Goal: Communication & Community: Answer question/provide support

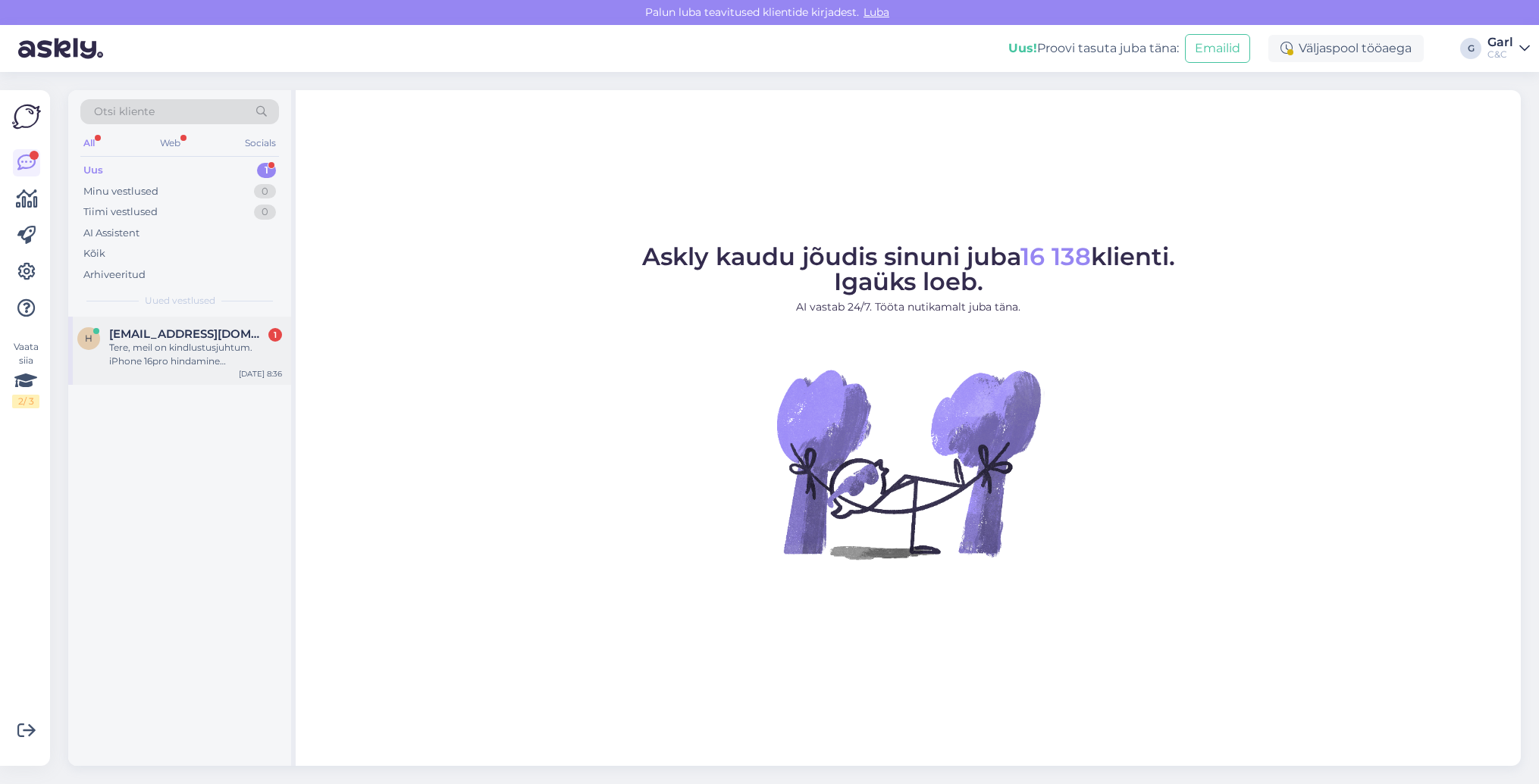
click at [240, 356] on div "Tere, meil on kindlustusjuhtum. iPhone 16pro hindamine paranduseks. Kuidas pean…" at bounding box center [196, 355] width 173 height 27
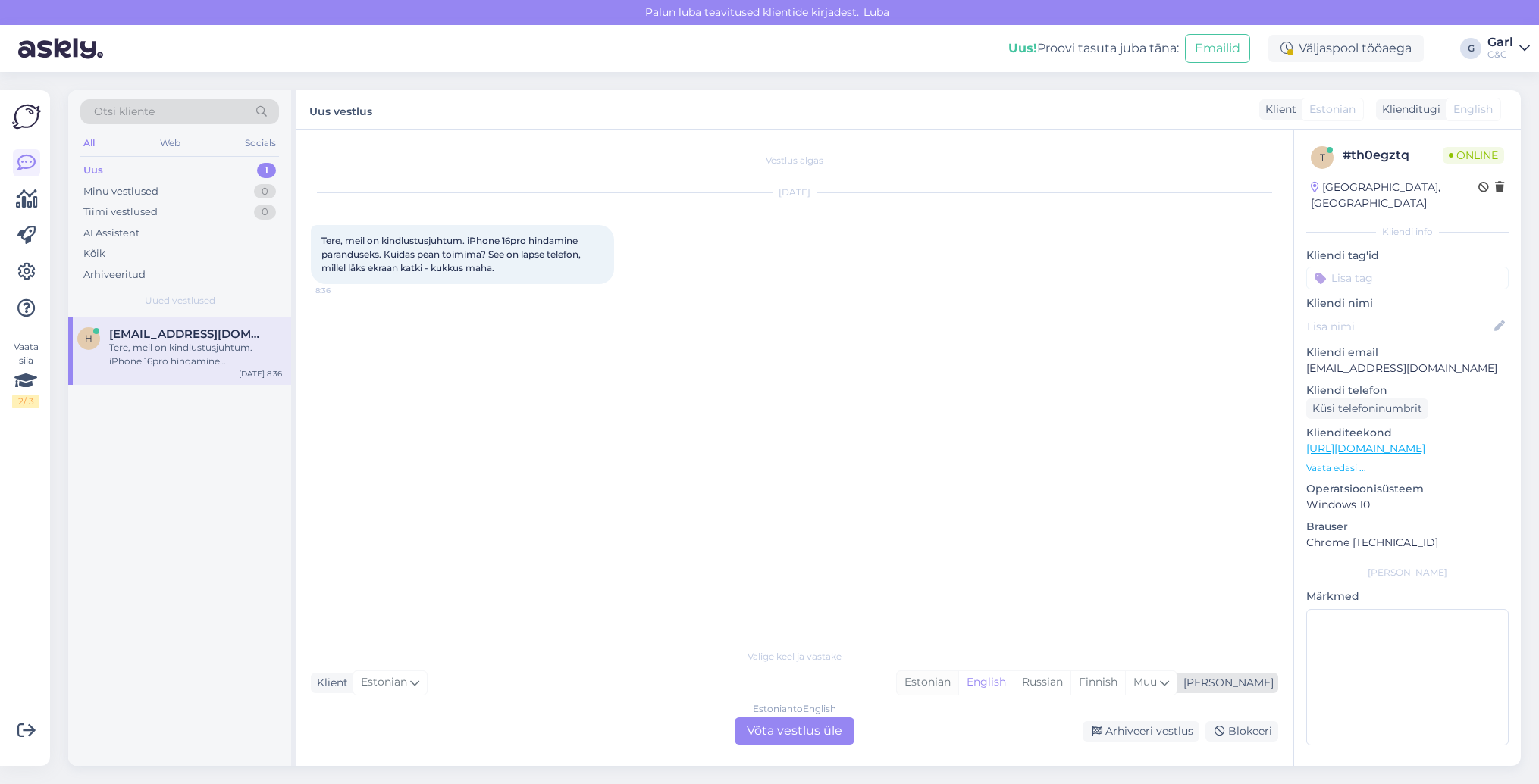
click at [958, 693] on div "Estonian" at bounding box center [928, 682] width 62 height 23
click at [827, 728] on div "Estonian to Estonian Võta vestlus üle" at bounding box center [795, 731] width 120 height 27
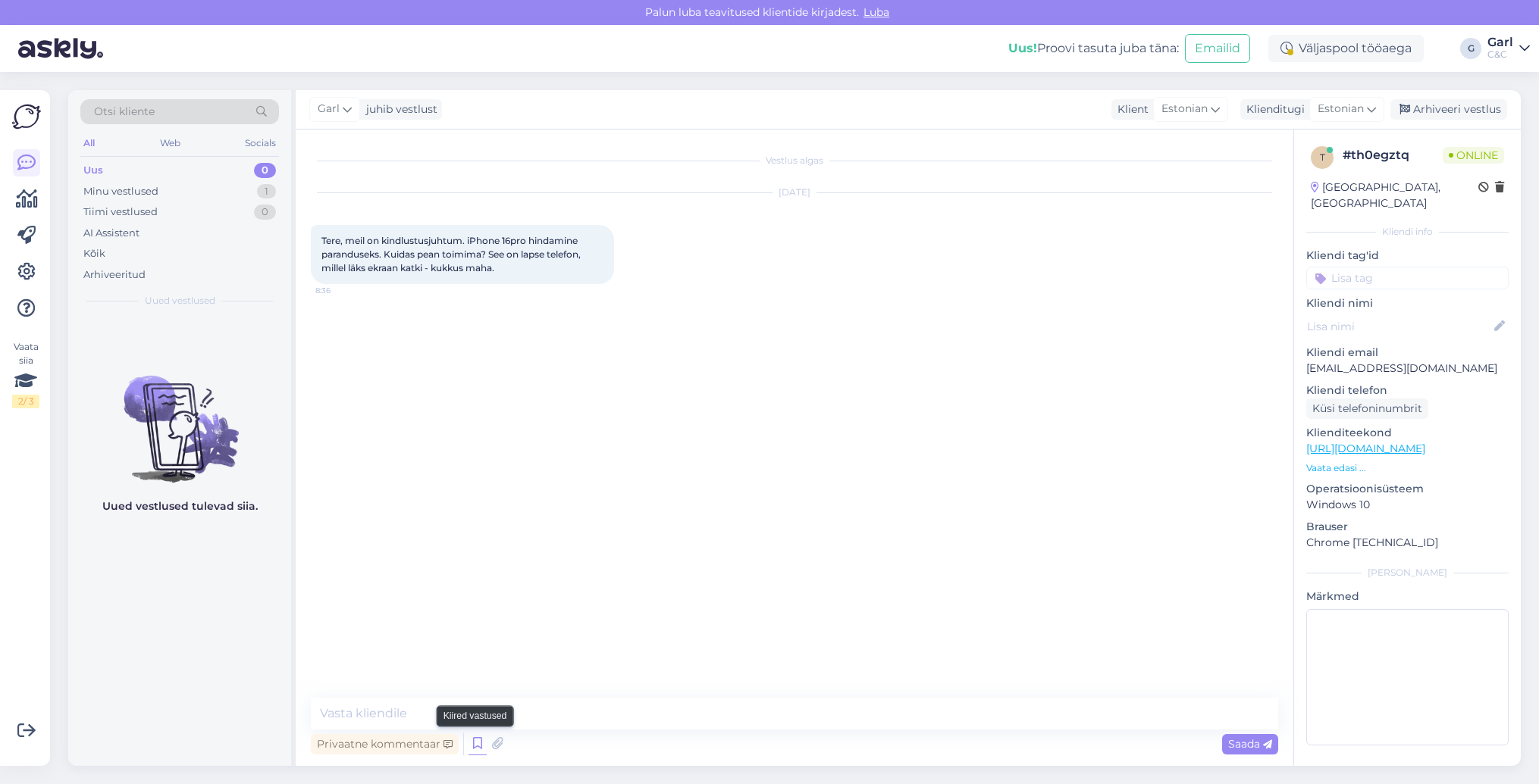
click at [477, 748] on icon at bounding box center [477, 744] width 18 height 23
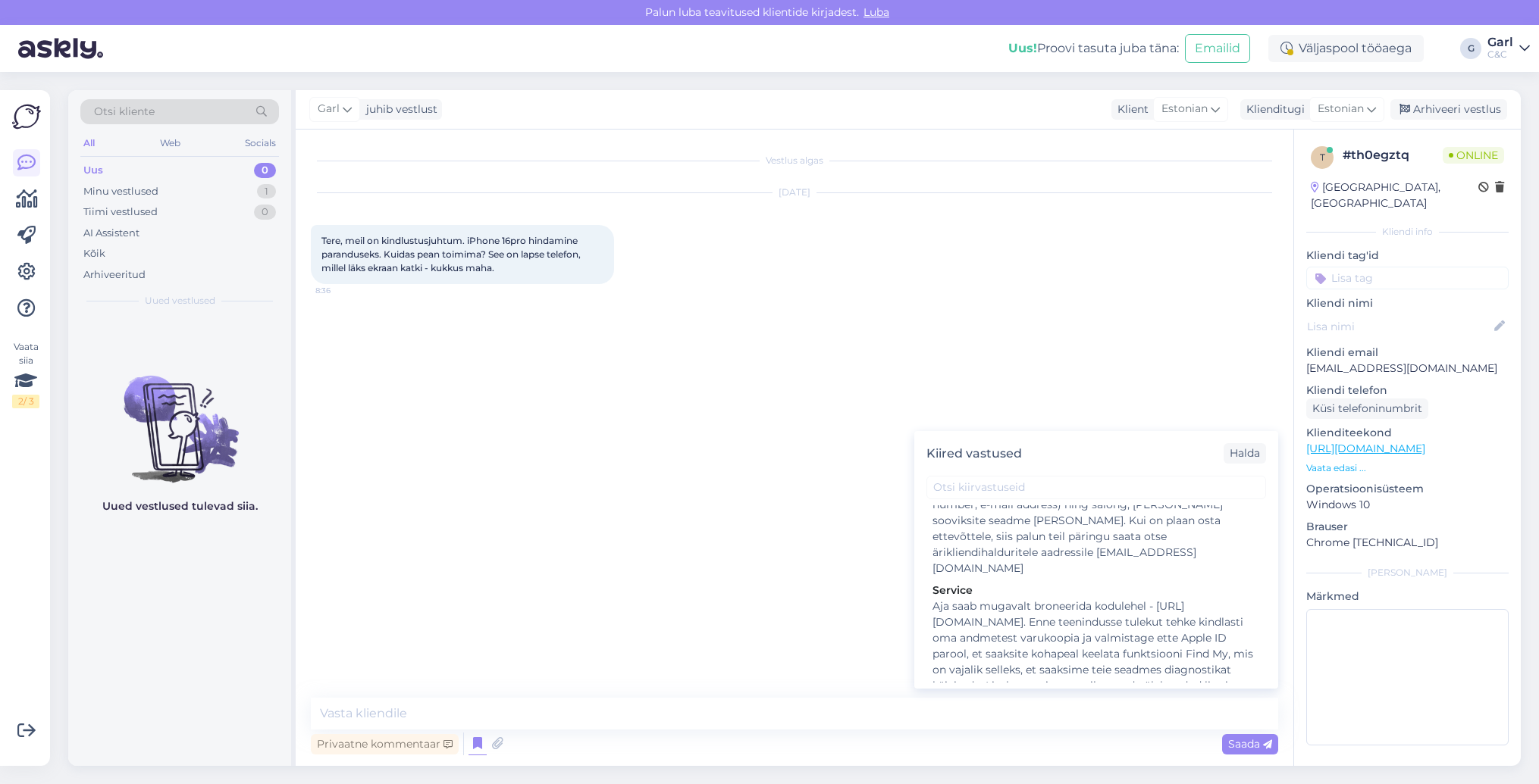
scroll to position [2334, 0]
click at [1074, 728] on div "Hooldusesse saab aega broneerida kodulehel - [URL][DOMAIN_NAME]. Enne hoolduses…" at bounding box center [1096, 776] width 328 height 96
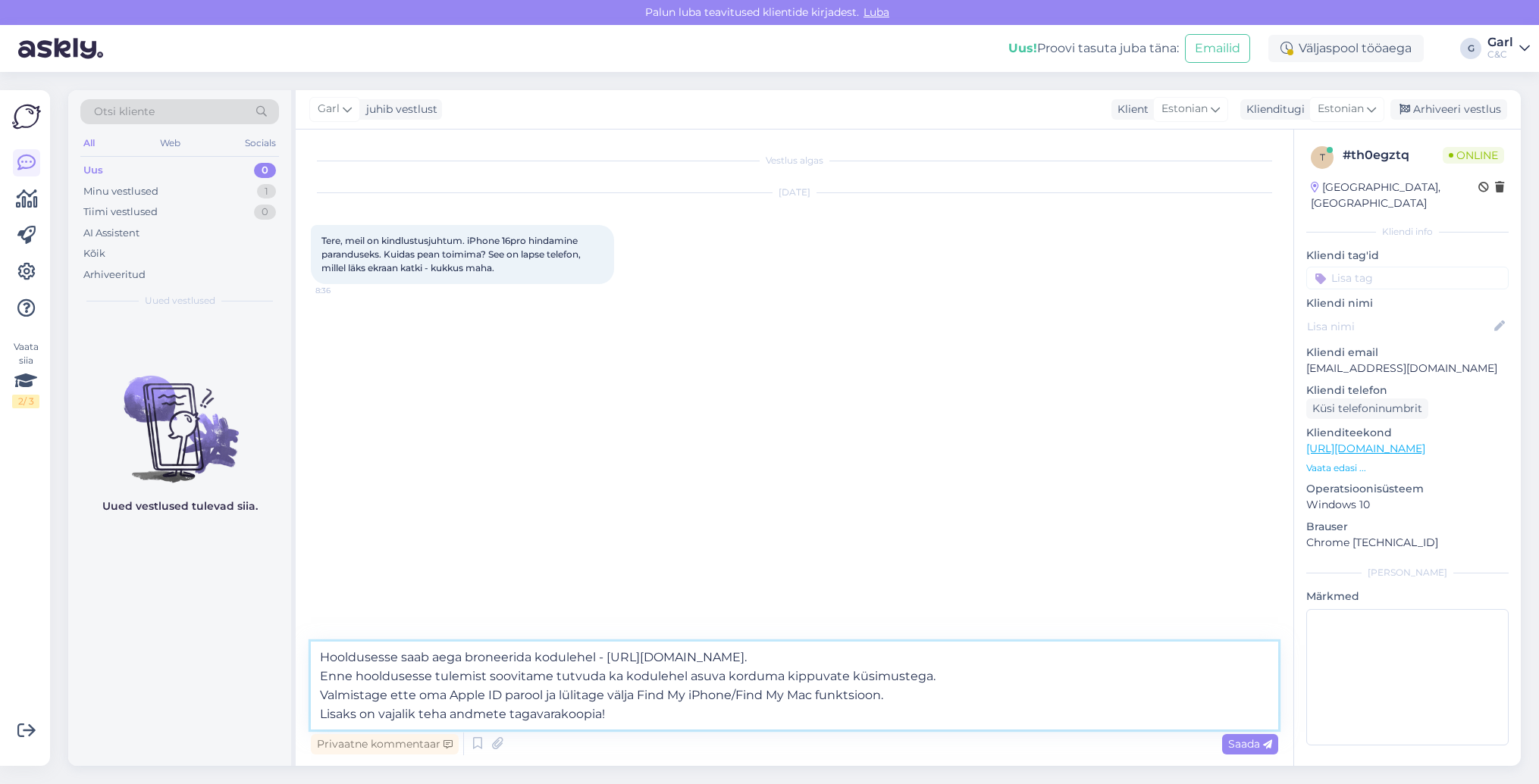
click at [322, 656] on textarea "Hooldusesse saab aega broneerida kodulehel - [URL][DOMAIN_NAME]. Enne hoolduses…" at bounding box center [794, 686] width 968 height 88
click at [451, 716] on textarea "Tere! Seade tuleks tuua hooldusesse iPhone kindlustusjuhtumi raames. Hooldusess…" at bounding box center [794, 686] width 968 height 88
type textarea "Tere! Seade tuleks tuua hooldusesse iPhone kindlustusjuhtumi raames. Hooldusess…"
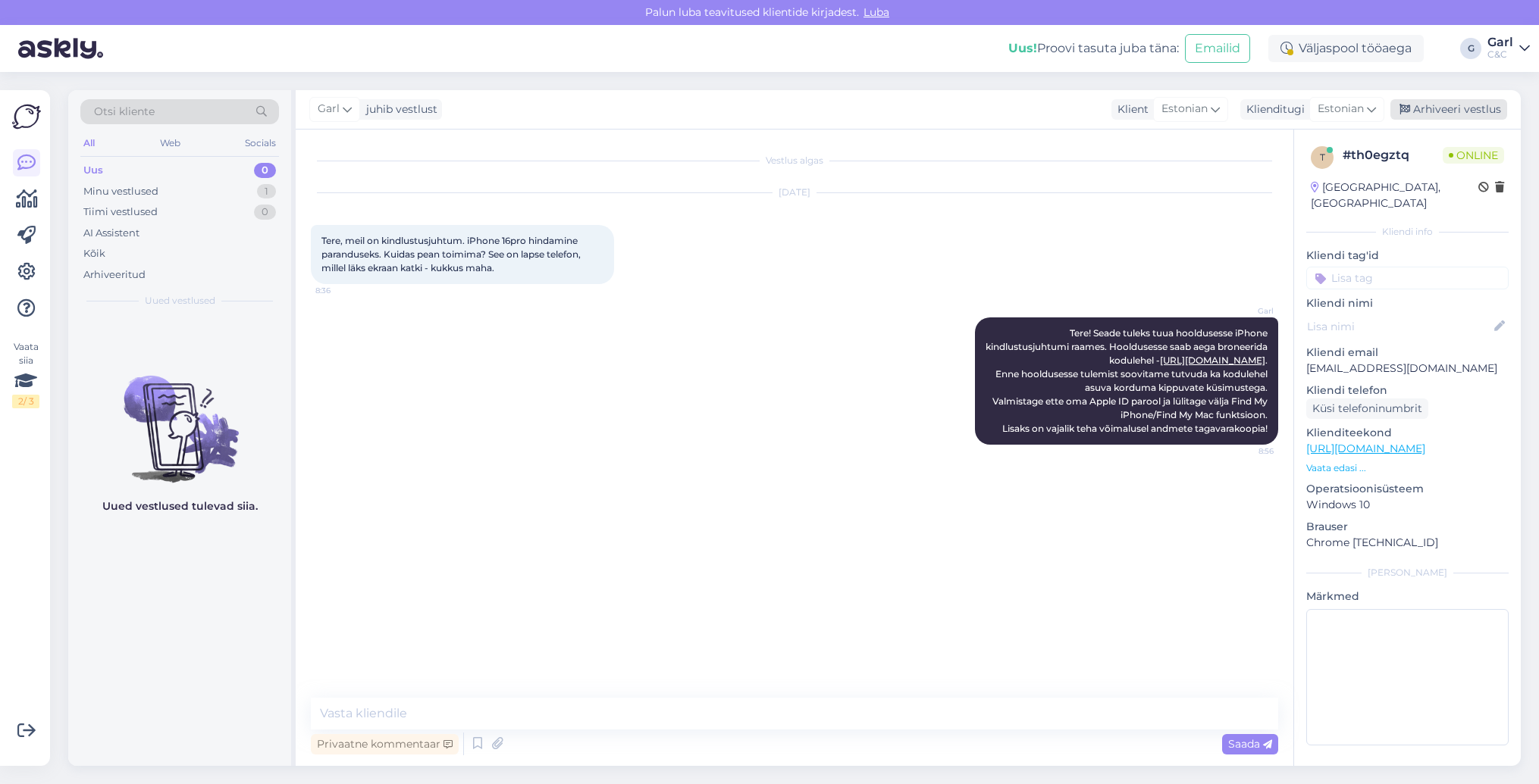
click at [1453, 114] on div "Arhiveeri vestlus" at bounding box center [1449, 109] width 117 height 21
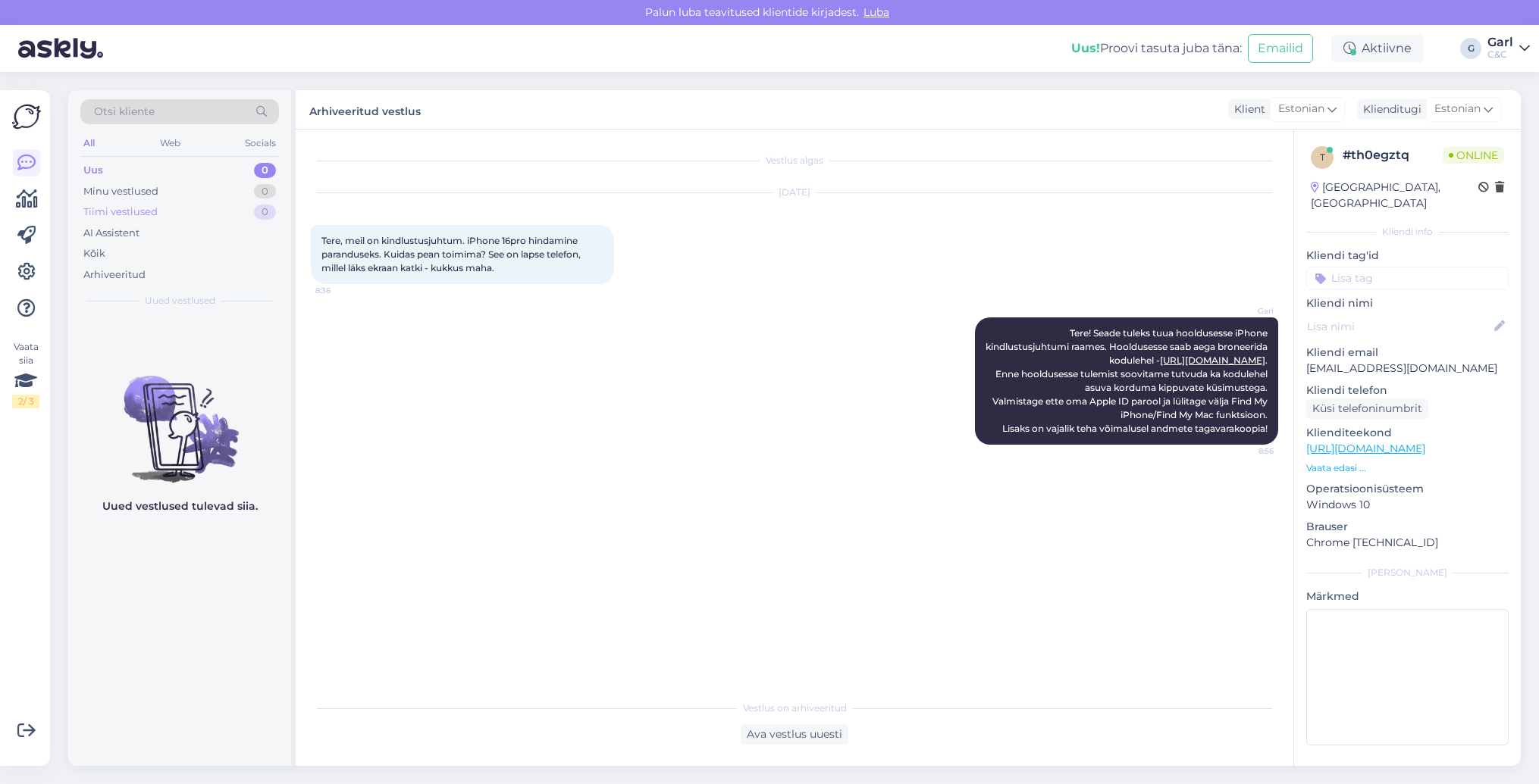
click at [229, 202] on div "Tiimi vestlused 0" at bounding box center [180, 212] width 198 height 21
click at [229, 213] on div "Tiimi vestlused 0" at bounding box center [180, 212] width 198 height 21
click at [230, 197] on div "Minu vestlused 0" at bounding box center [180, 192] width 198 height 21
click at [230, 181] on div "Minu vestlused 0" at bounding box center [180, 192] width 198 height 21
click at [200, 173] on div "Uus 1" at bounding box center [180, 170] width 198 height 21
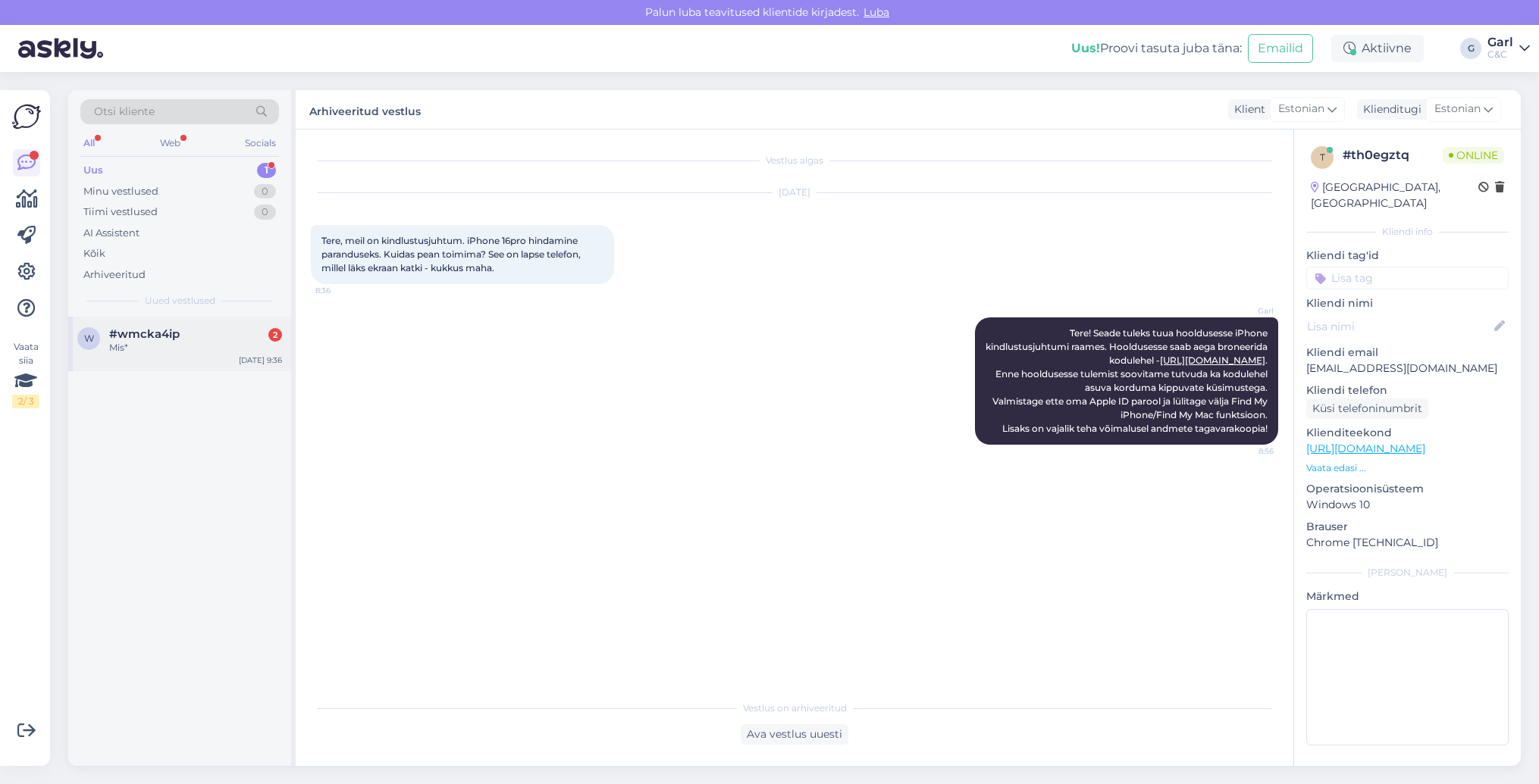
click at [200, 327] on div "#wmcka4ip 2" at bounding box center [196, 334] width 173 height 14
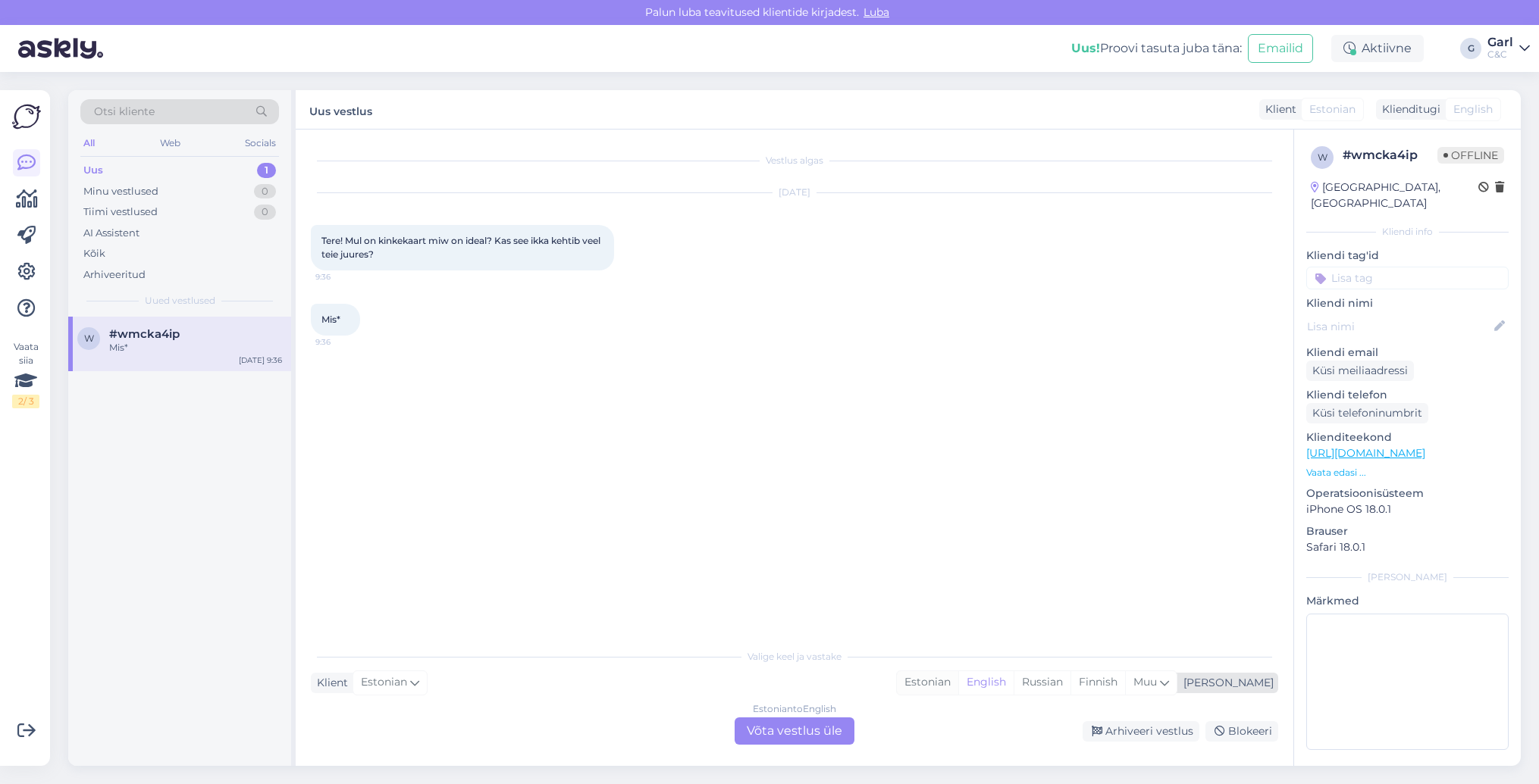
click at [958, 688] on div "Estonian" at bounding box center [928, 682] width 62 height 23
click at [830, 726] on div "Estonian to Estonian Võta vestlus üle" at bounding box center [795, 731] width 120 height 27
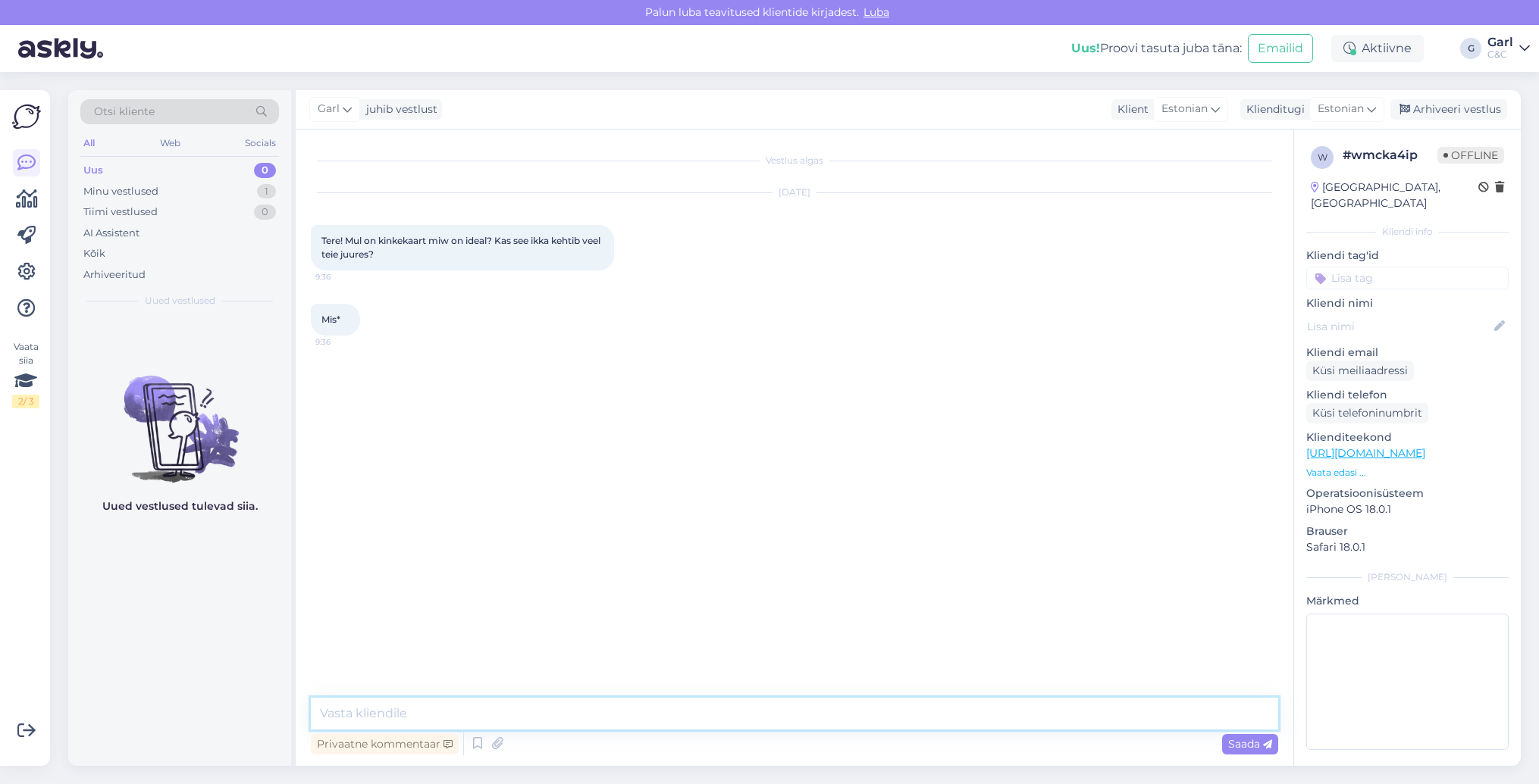
click at [830, 720] on textarea at bounding box center [794, 713] width 968 height 32
type textarea "Tere! Ikka kehtib, kauplustes kohapeal."
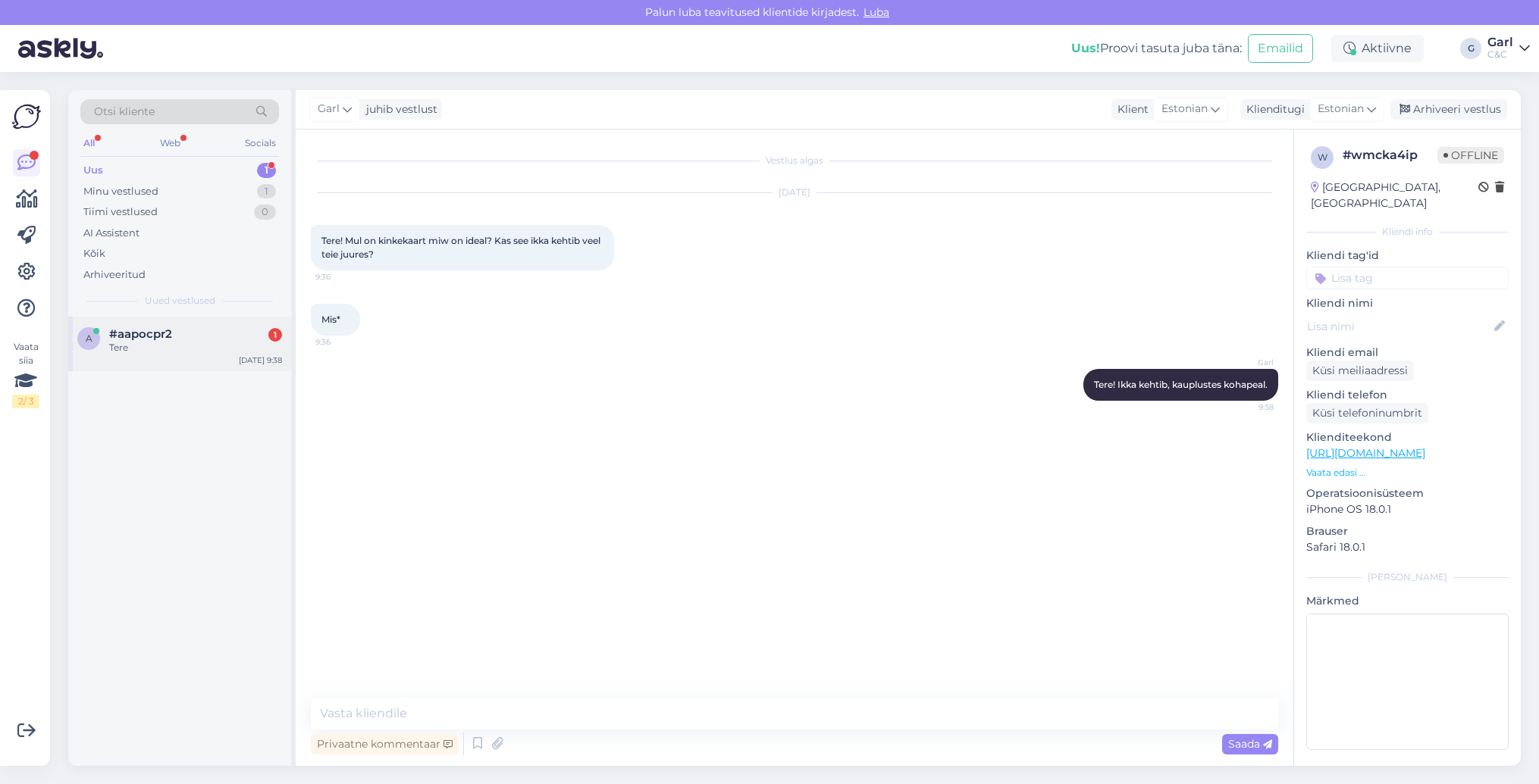
click at [210, 357] on div "a #aapocpr2 1 Tere [DATE] 9:38" at bounding box center [180, 345] width 223 height 55
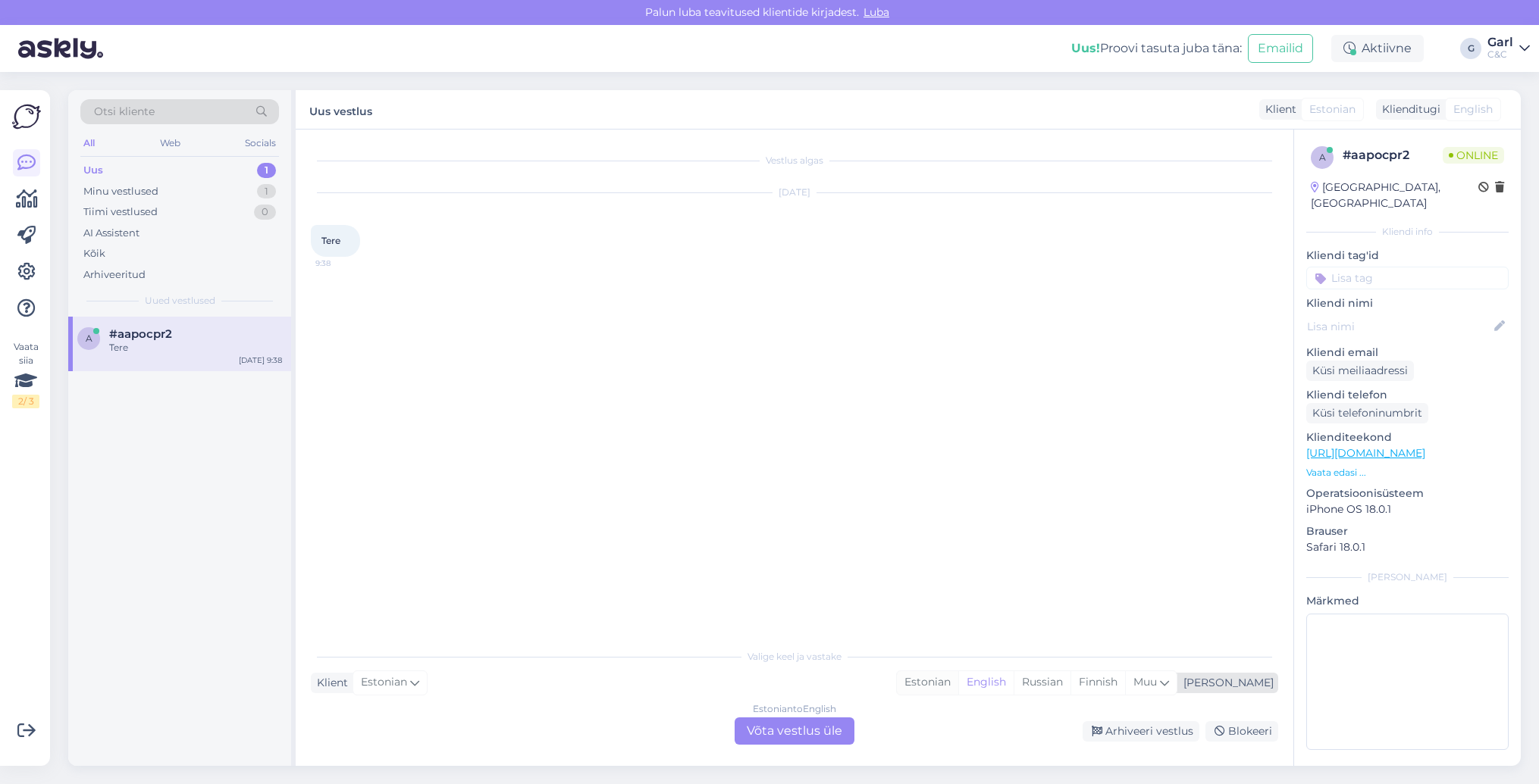
click at [958, 688] on div "Estonian" at bounding box center [928, 682] width 62 height 23
click at [803, 736] on div "Estonian to Estonian Võta vestlus üle" at bounding box center [795, 731] width 120 height 27
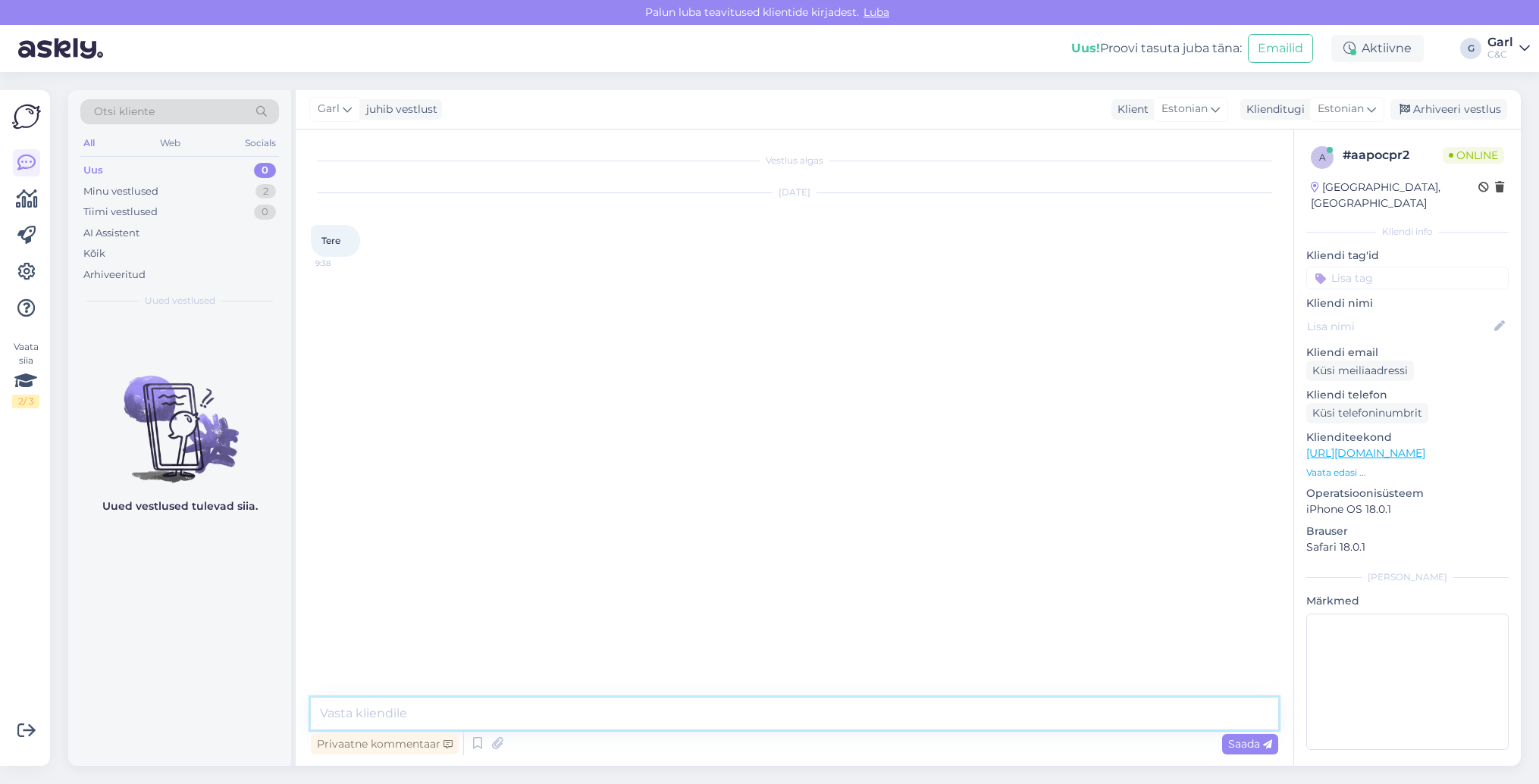
click at [805, 711] on textarea at bounding box center [794, 713] width 968 height 32
type textarea "Tere! Kuidas saan Teile abiks olla?"
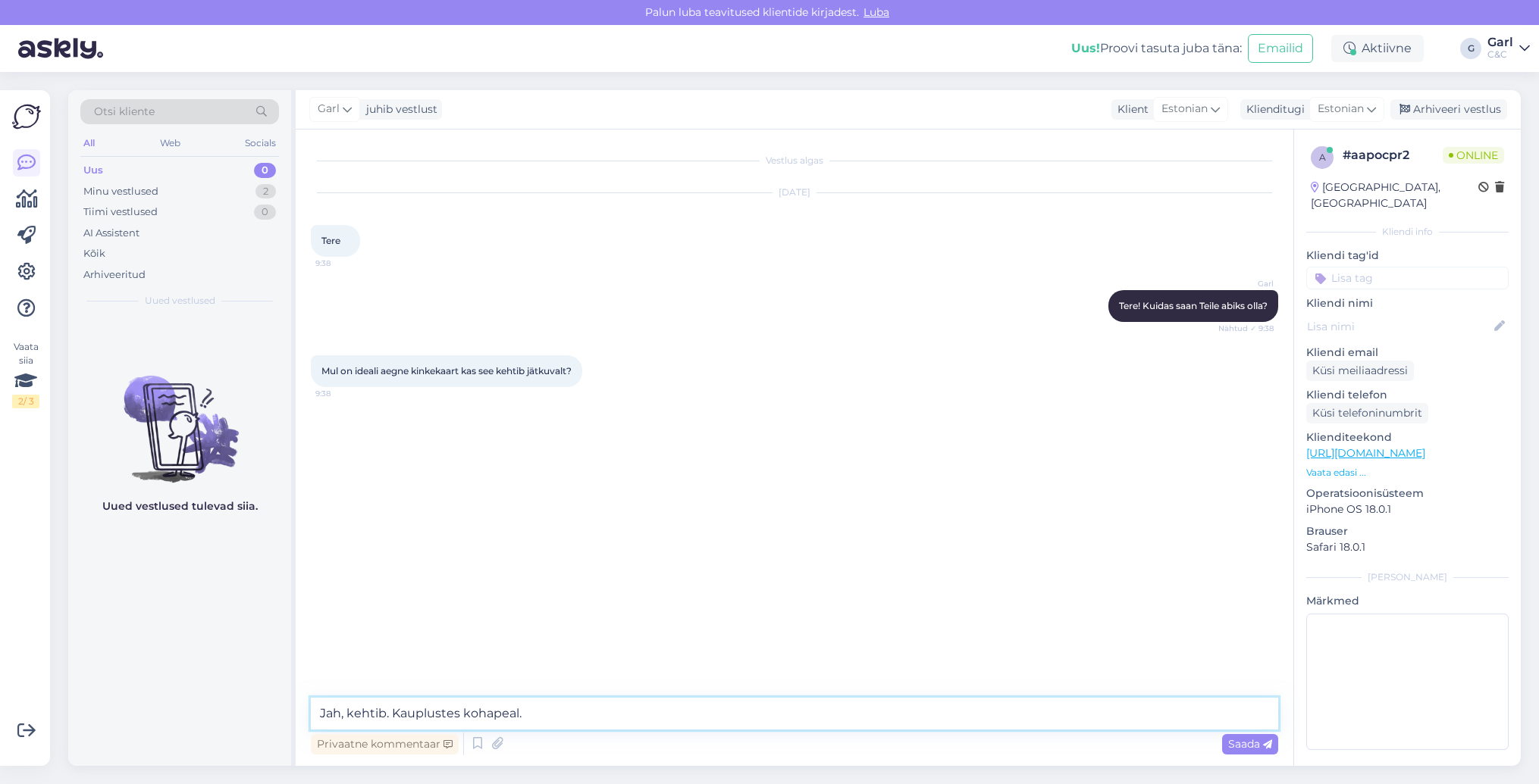
type textarea "Jah, kehtib. Kauplustes kohapeal."
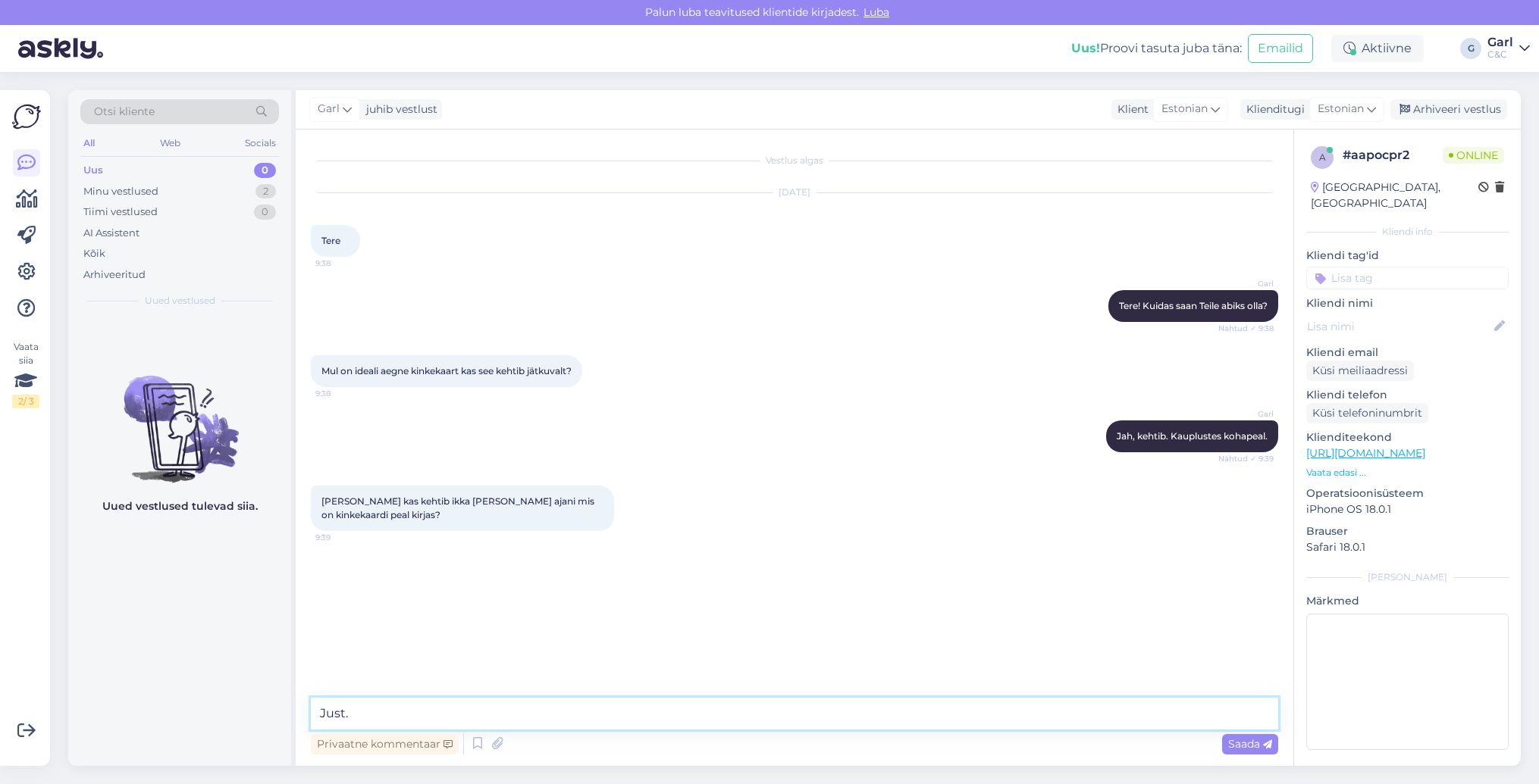
type textarea "Just."
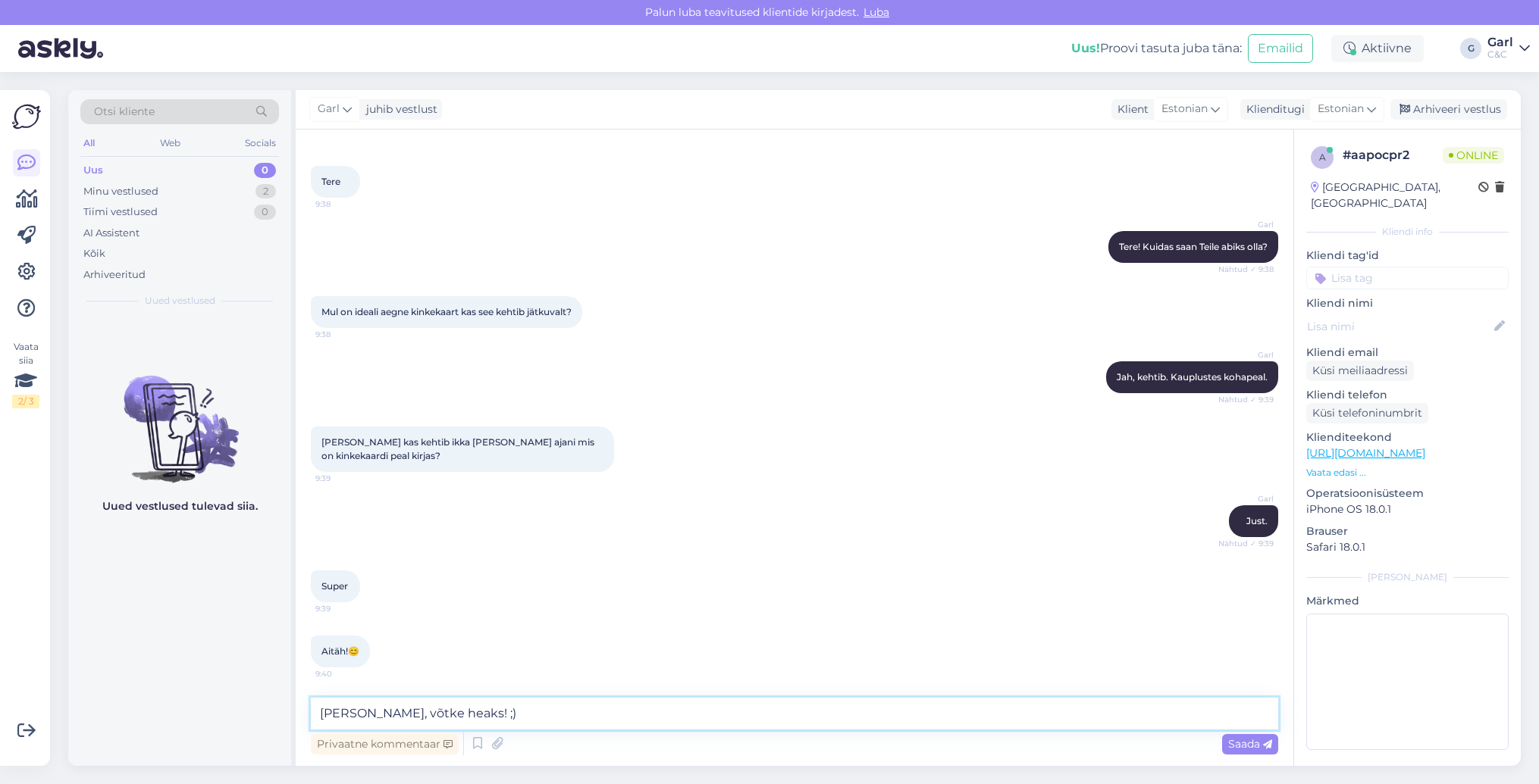
type textarea "[PERSON_NAME], võtke heaks! ;)"
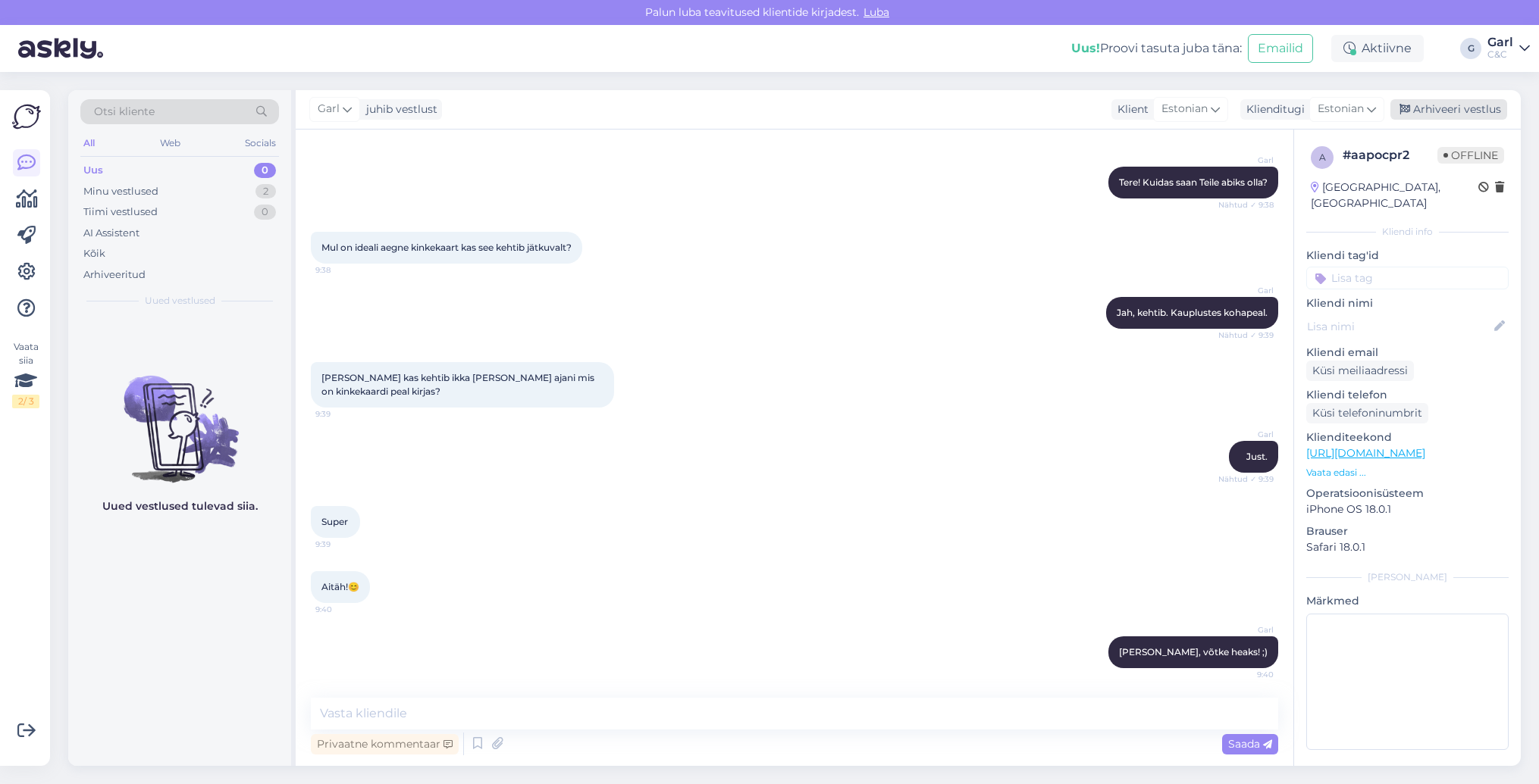
click at [1423, 116] on div "Arhiveeri vestlus" at bounding box center [1449, 109] width 117 height 21
click at [269, 193] on div "1" at bounding box center [266, 192] width 19 height 15
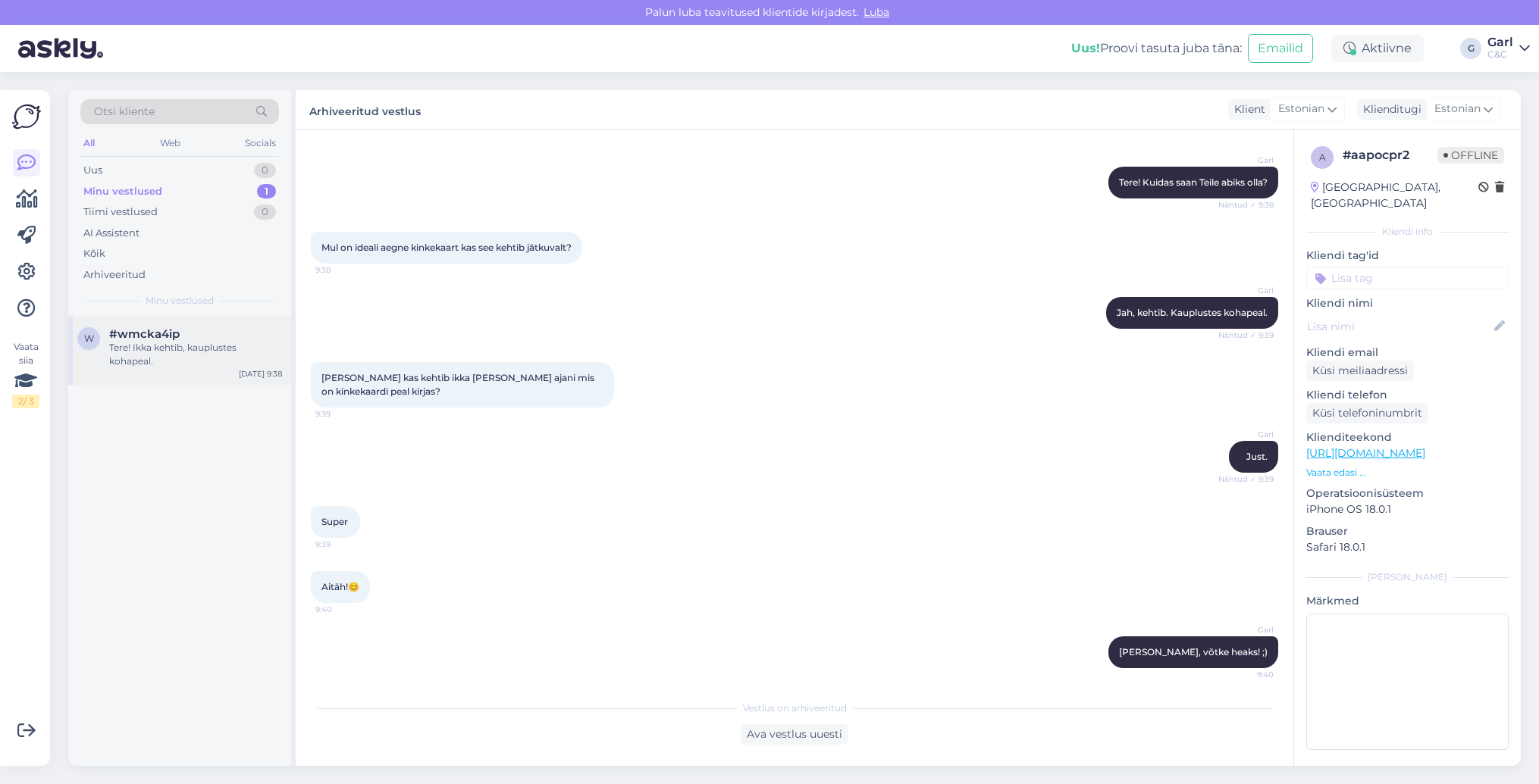
click at [228, 341] on div "Tere! Ikka kehtib, kauplustes kohapeal." at bounding box center [196, 355] width 173 height 27
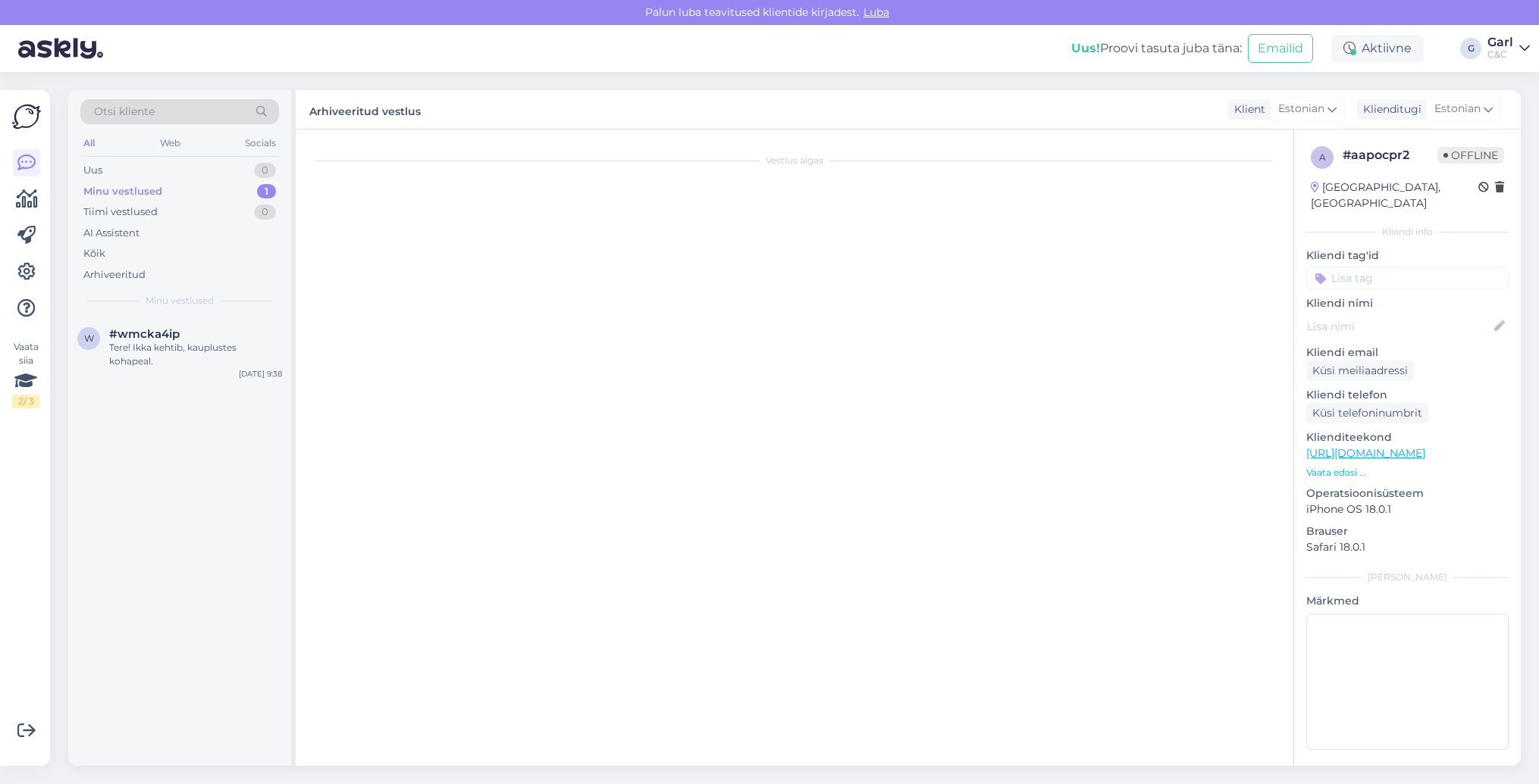
scroll to position [0, 0]
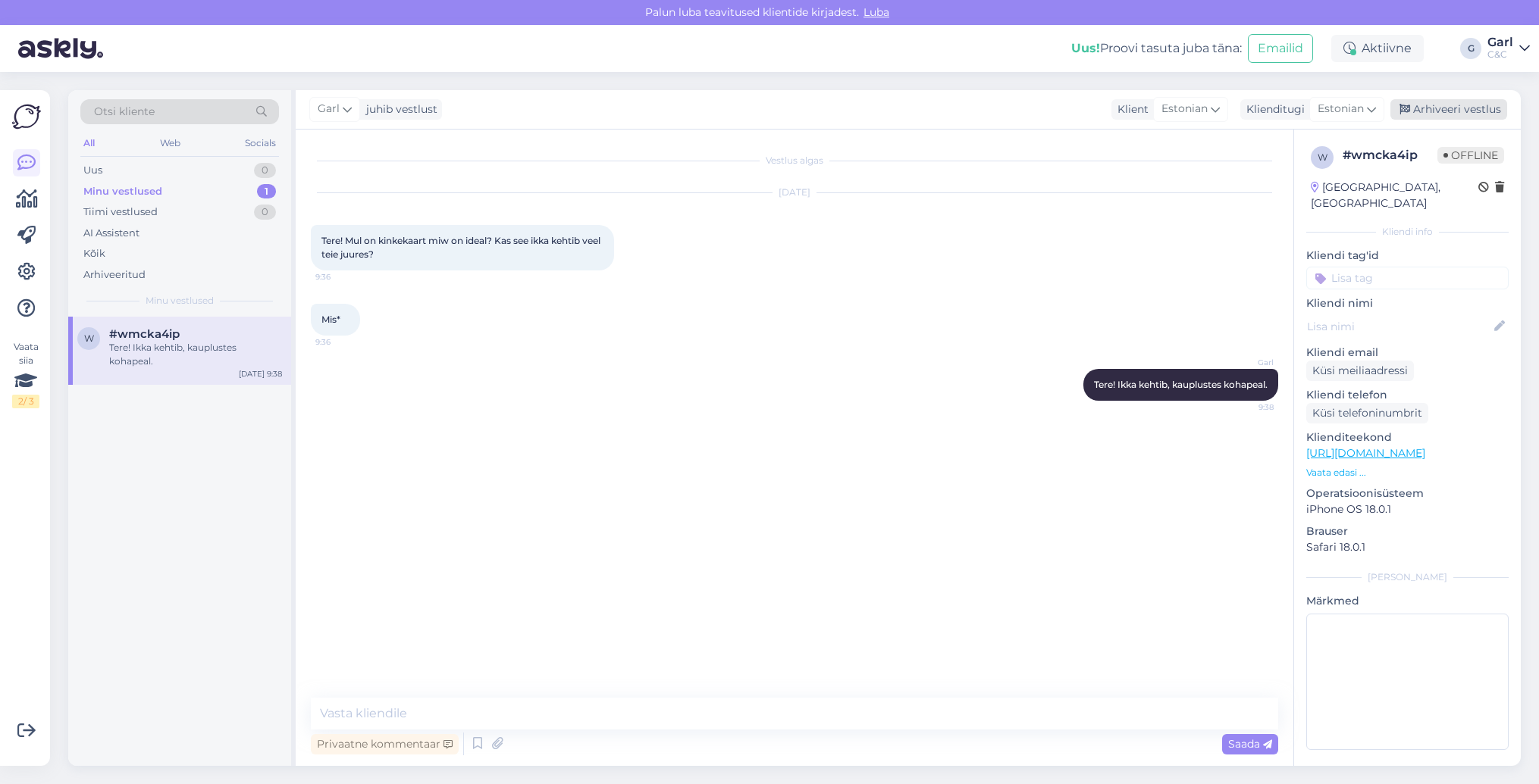
click at [1453, 103] on div "Arhiveeri vestlus" at bounding box center [1449, 109] width 117 height 21
